Goal: Information Seeking & Learning: Find specific fact

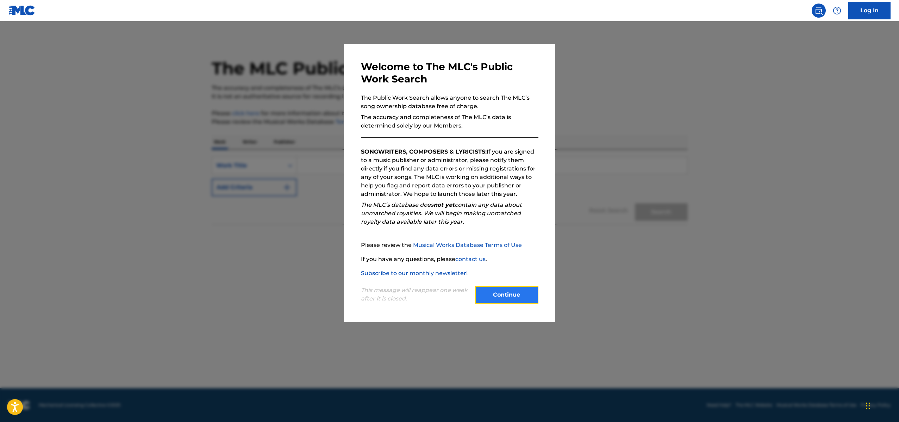
click at [490, 300] on button "Continue" at bounding box center [506, 295] width 63 height 18
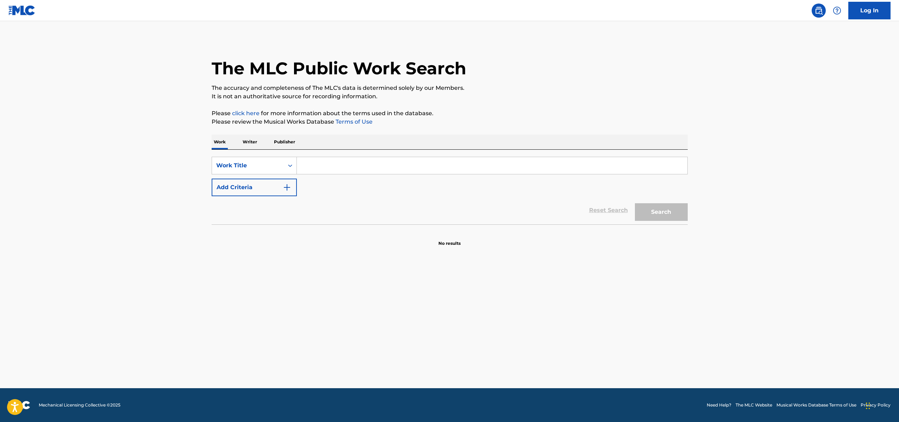
click at [338, 168] on input "Search Form" at bounding box center [492, 165] width 391 height 17
type input "Love is a stillness"
click at [268, 184] on button "Add Criteria" at bounding box center [254, 188] width 85 height 18
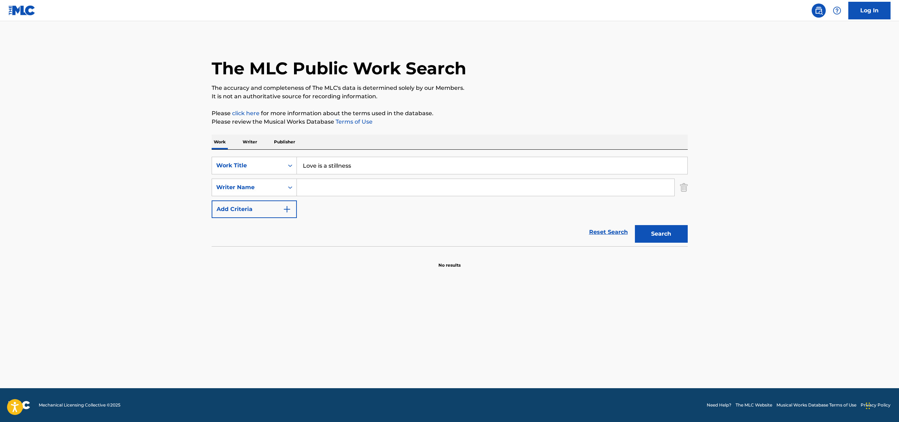
click at [322, 193] on input "Search Form" at bounding box center [486, 187] width 378 height 17
paste input "[PERSON_NAME]"
type input "[PERSON_NAME]"
click at [680, 232] on button "Search" at bounding box center [661, 234] width 53 height 18
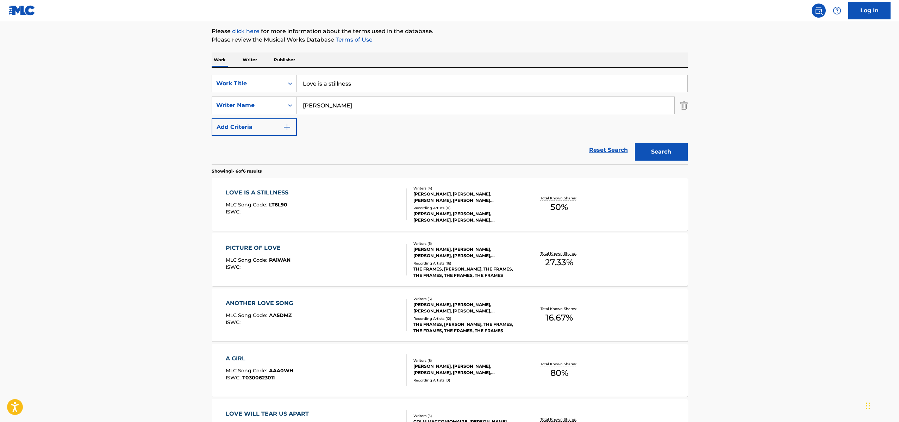
scroll to position [83, 0]
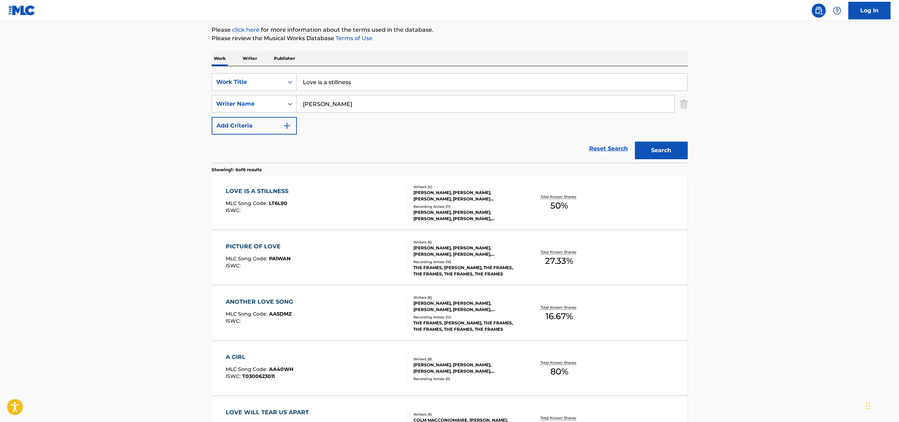
click at [265, 190] on div "LOVE IS A STILLNESS" at bounding box center [259, 191] width 66 height 8
